Goal: Find specific page/section: Find specific page/section

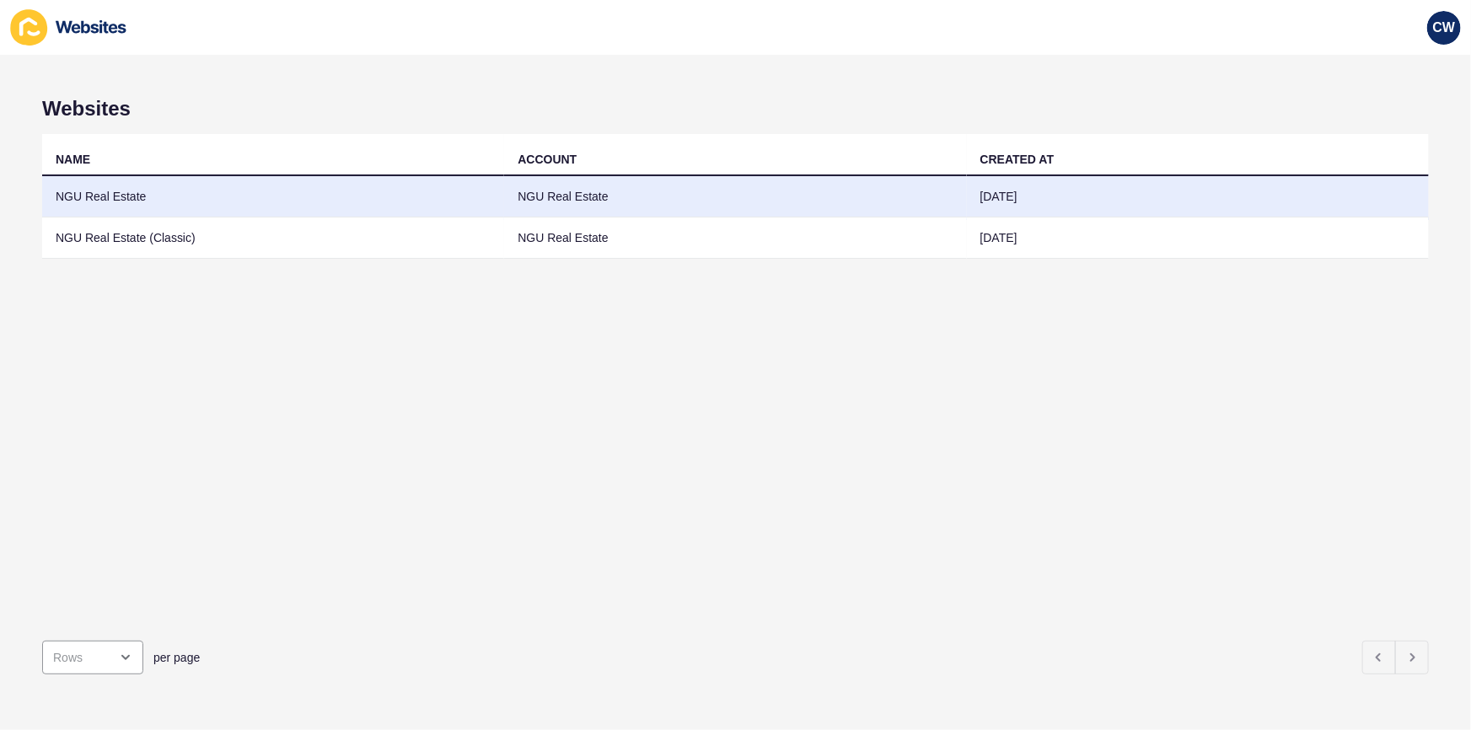
click at [261, 198] on td "NGU Real Estate" at bounding box center [273, 196] width 462 height 41
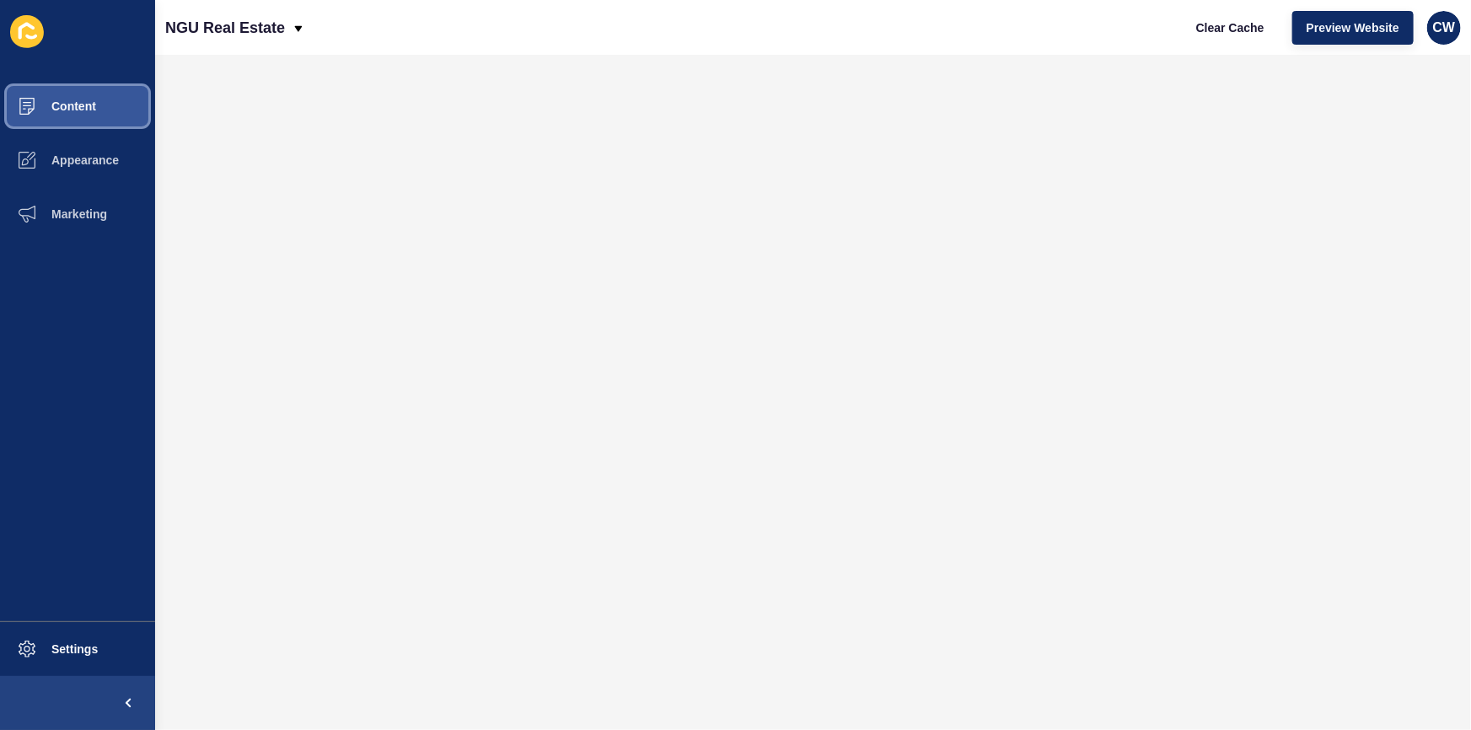
click at [116, 107] on button "Content" at bounding box center [77, 106] width 155 height 54
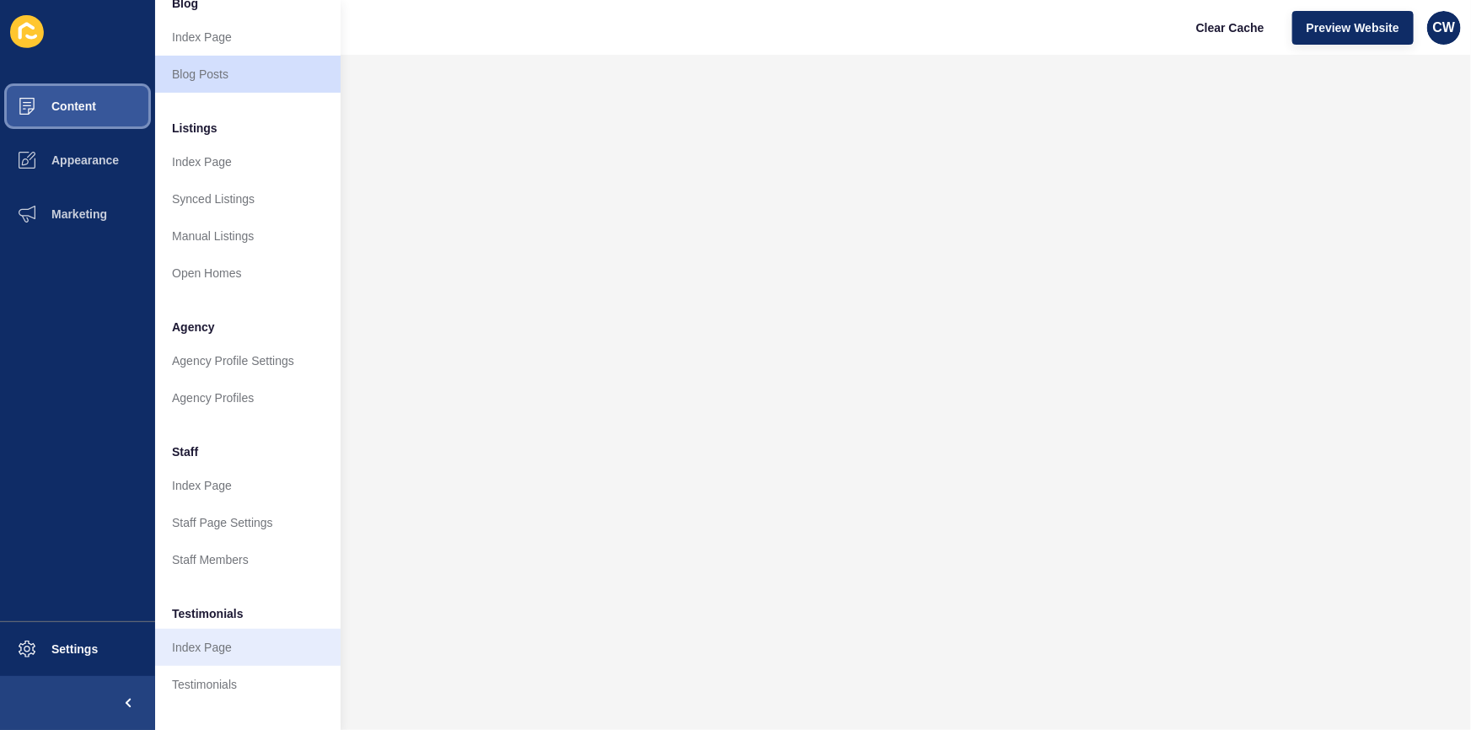
scroll to position [269, 0]
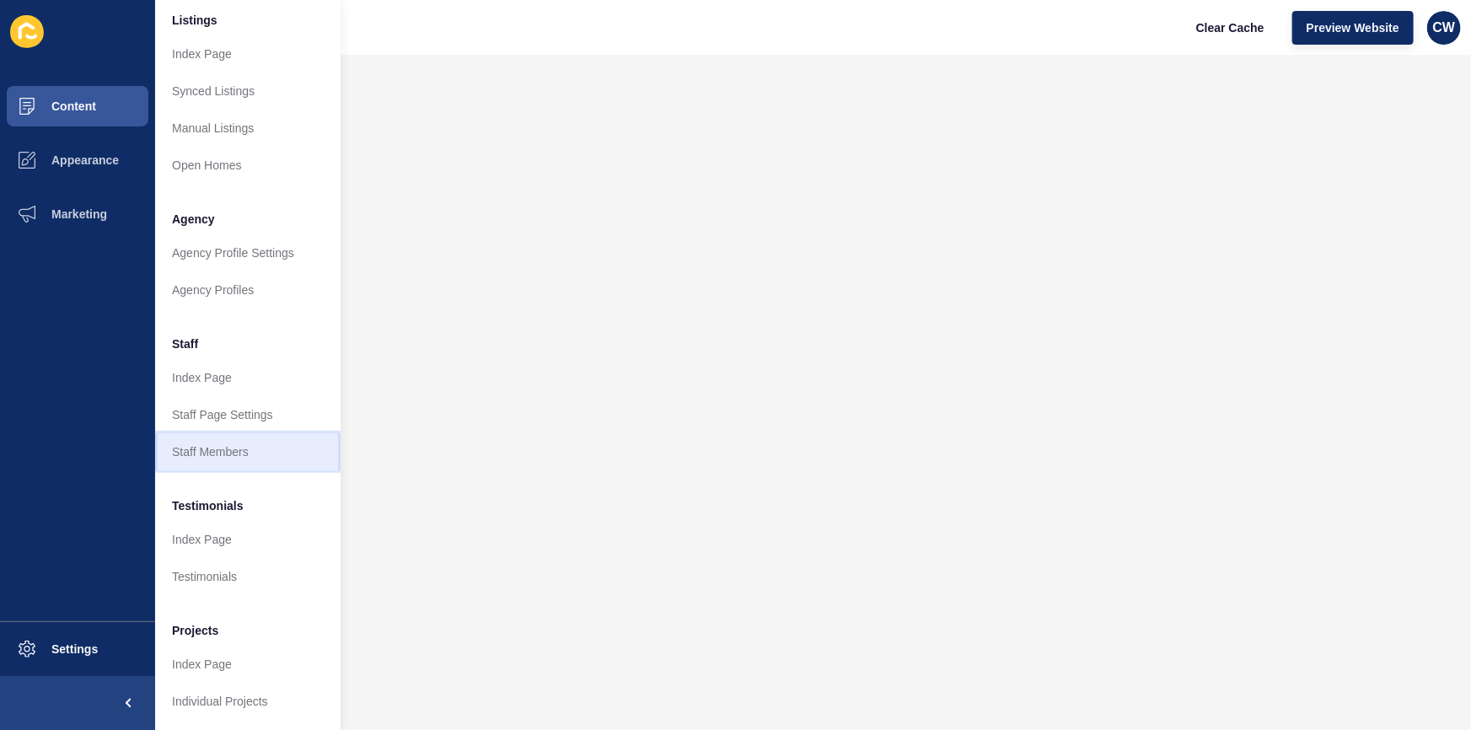
click at [250, 449] on link "Staff Members" at bounding box center [247, 451] width 185 height 37
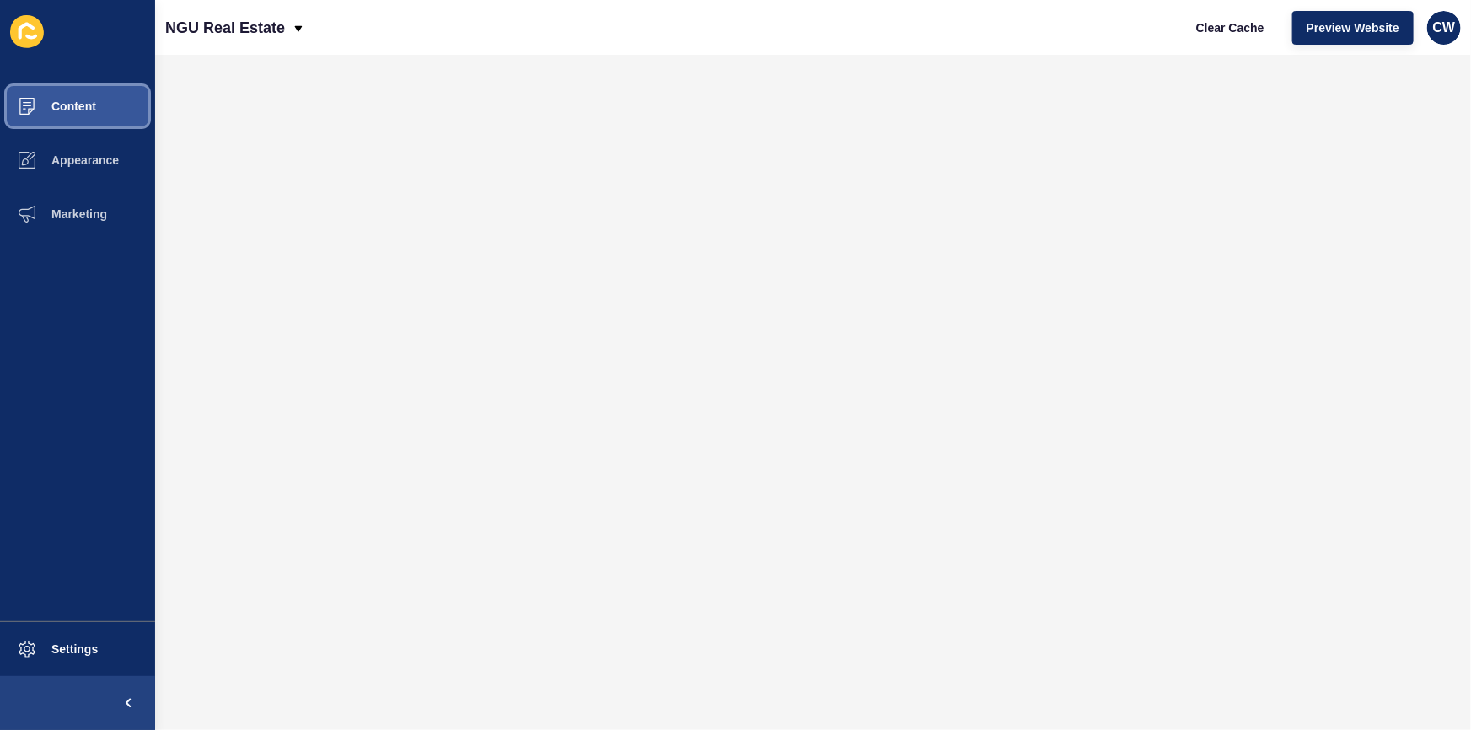
click at [69, 98] on button "Content" at bounding box center [77, 106] width 155 height 54
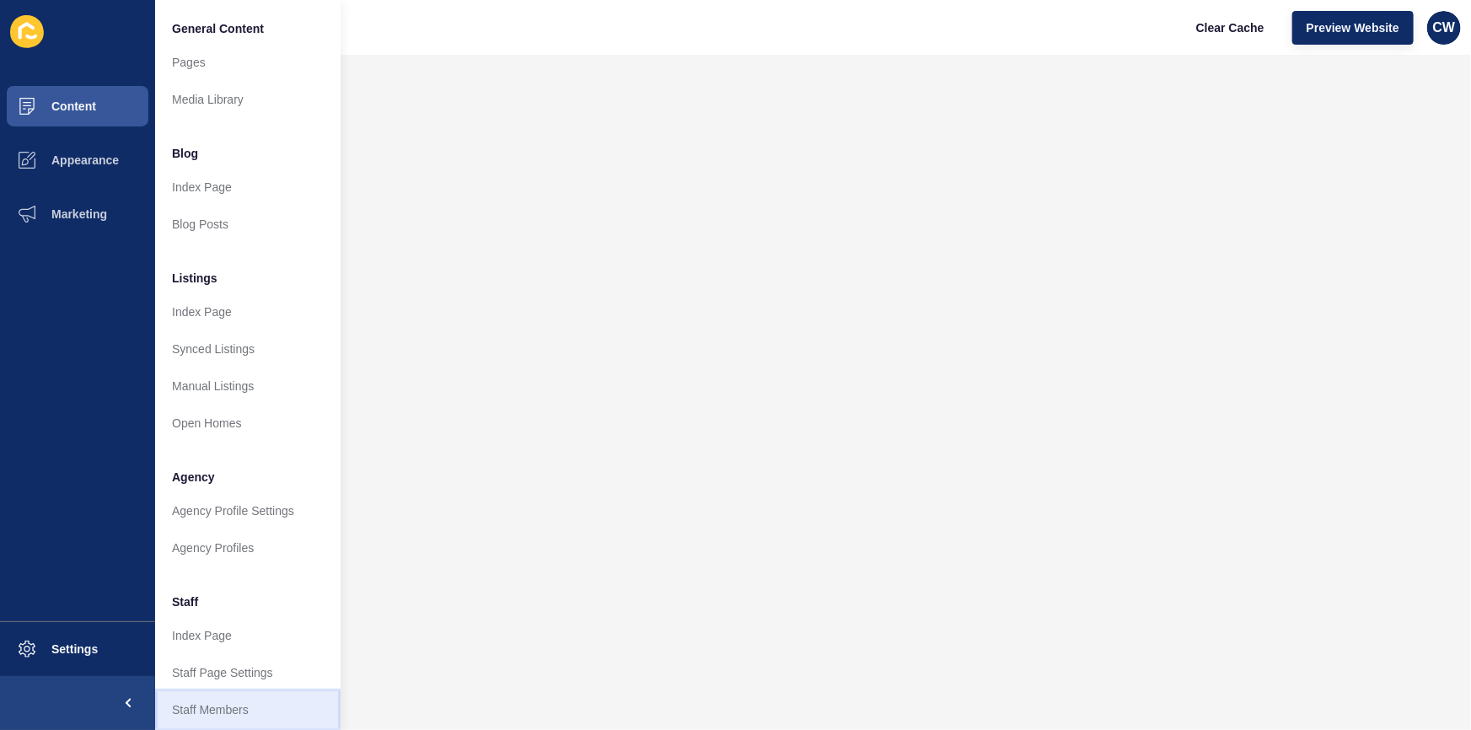
click at [218, 708] on link "Staff Members" at bounding box center [247, 709] width 185 height 37
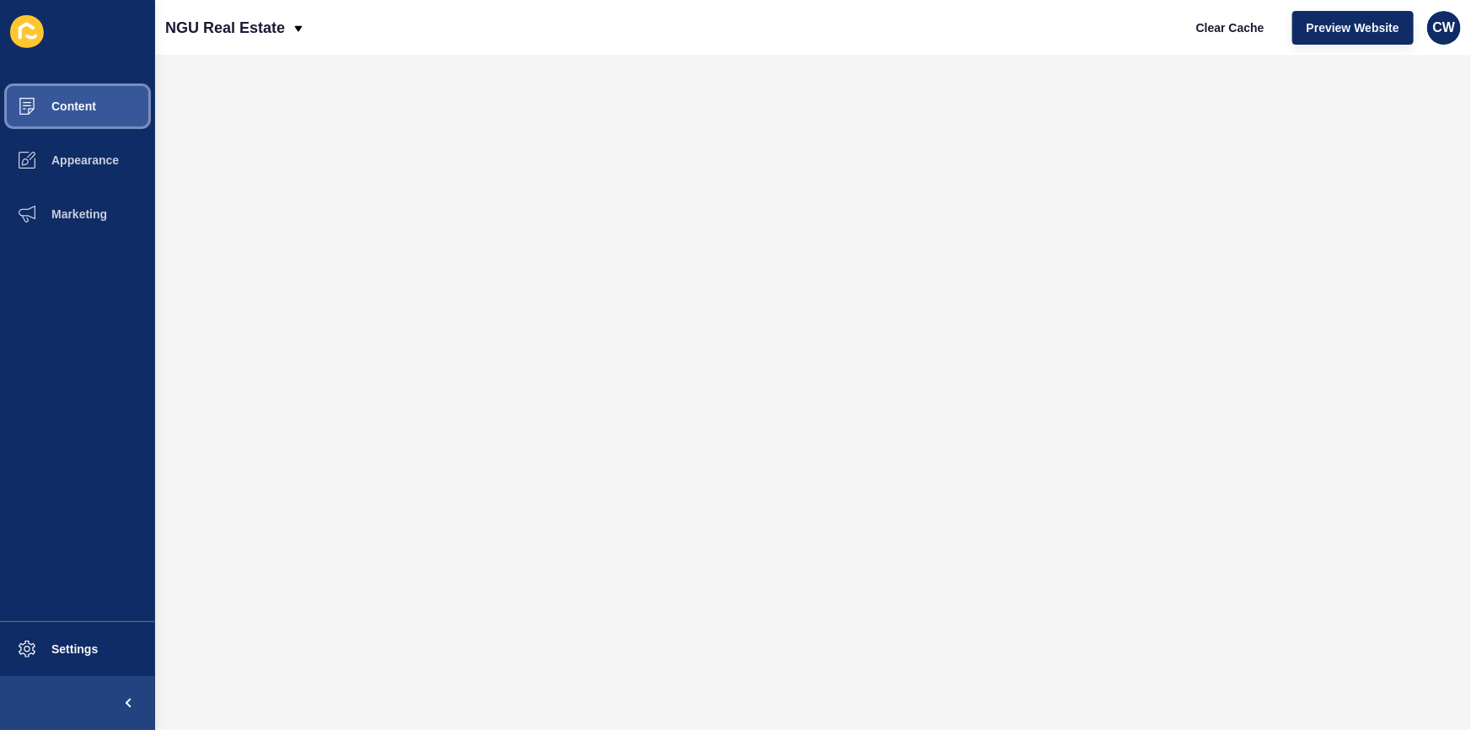
click at [88, 99] on span "Content" at bounding box center [46, 105] width 99 height 13
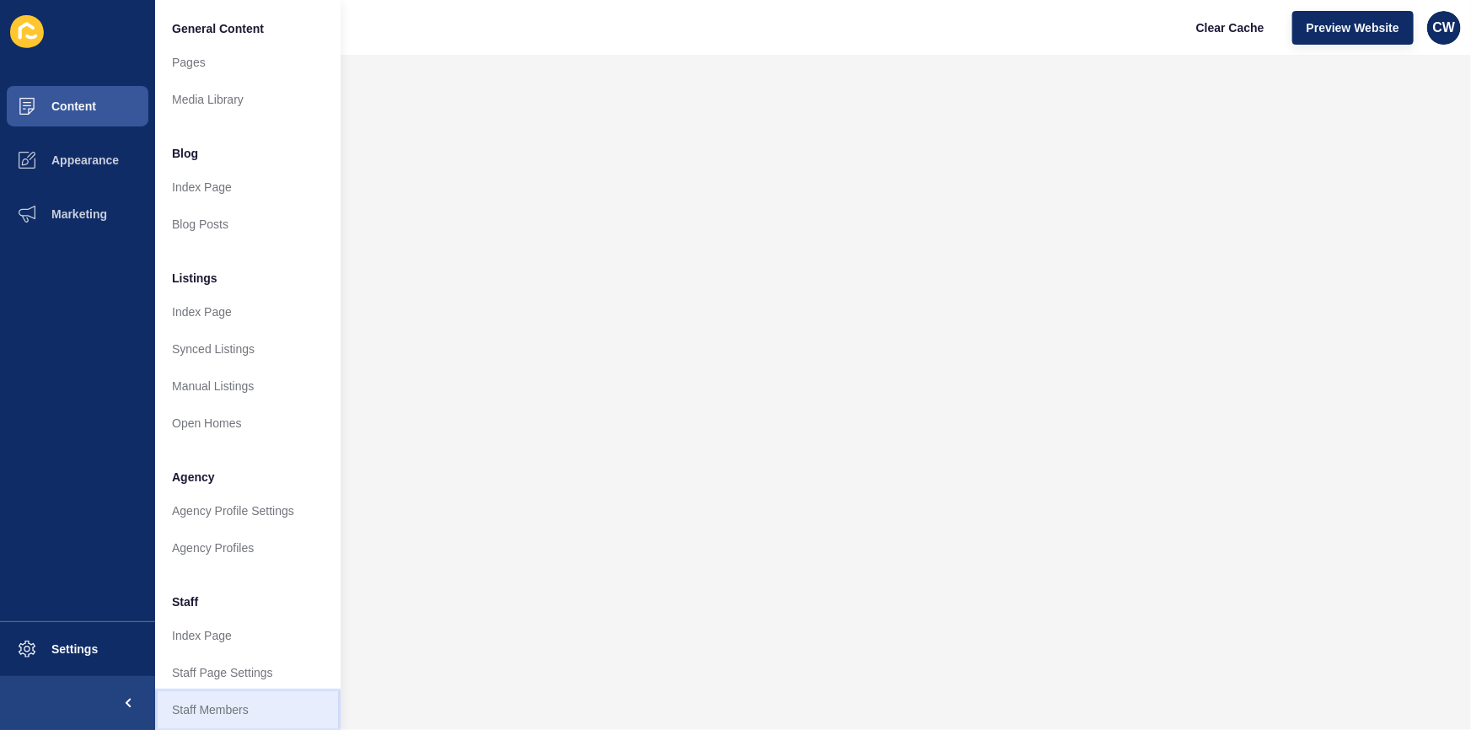
click at [249, 704] on link "Staff Members" at bounding box center [247, 709] width 185 height 37
